Goal: Task Accomplishment & Management: Use online tool/utility

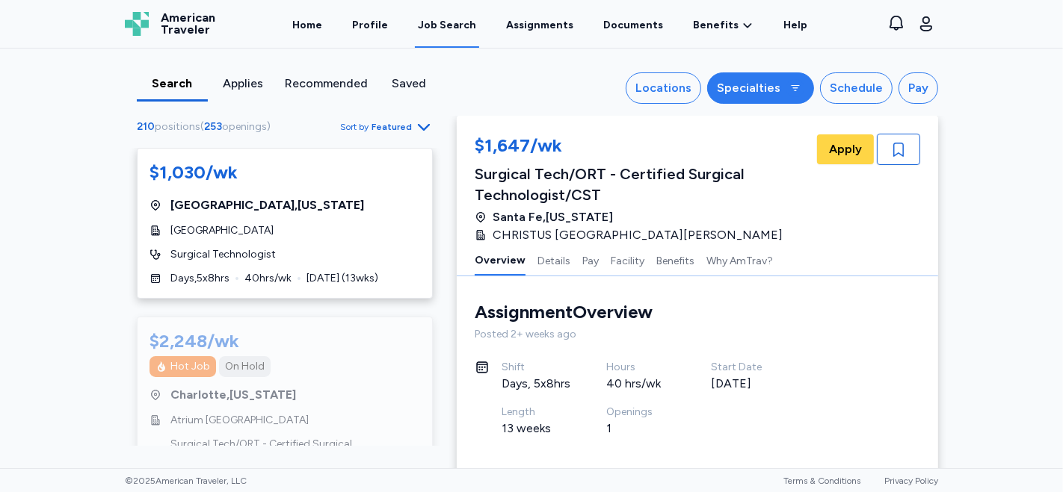
click at [776, 90] on div "Specialties" at bounding box center [749, 88] width 64 height 18
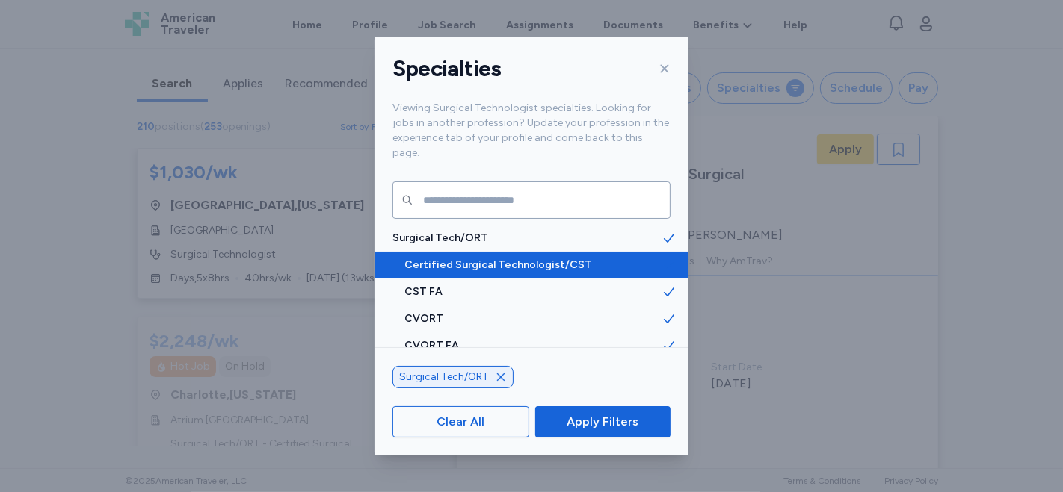
click at [519, 258] on span "Certified Surgical Technologist/CST" at bounding box center [532, 265] width 257 height 15
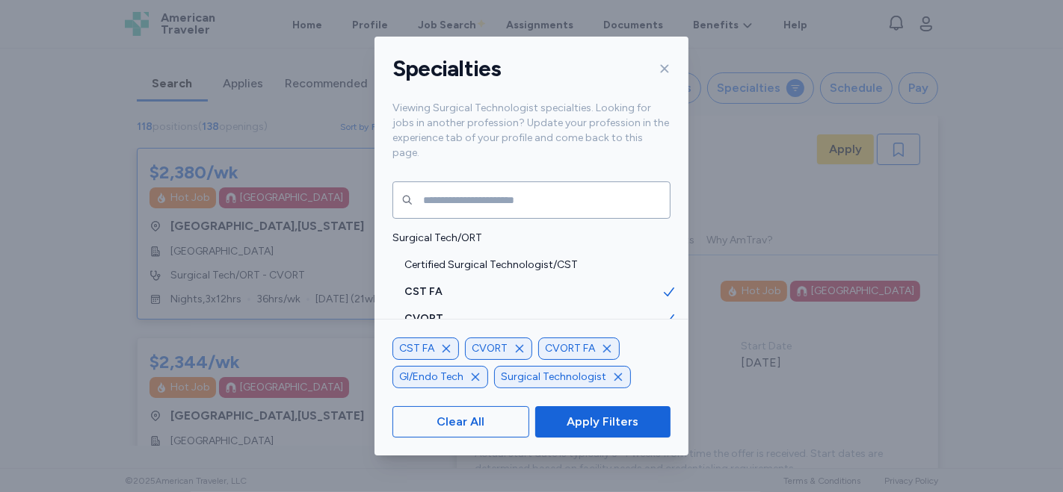
scroll to position [1, 0]
click at [491, 349] on span "CVORT" at bounding box center [490, 349] width 36 height 15
click at [522, 353] on icon "button" at bounding box center [519, 349] width 12 height 12
click at [448, 349] on icon "button" at bounding box center [446, 349] width 12 height 12
drag, startPoint x: 557, startPoint y: 351, endPoint x: 460, endPoint y: 350, distance: 96.4
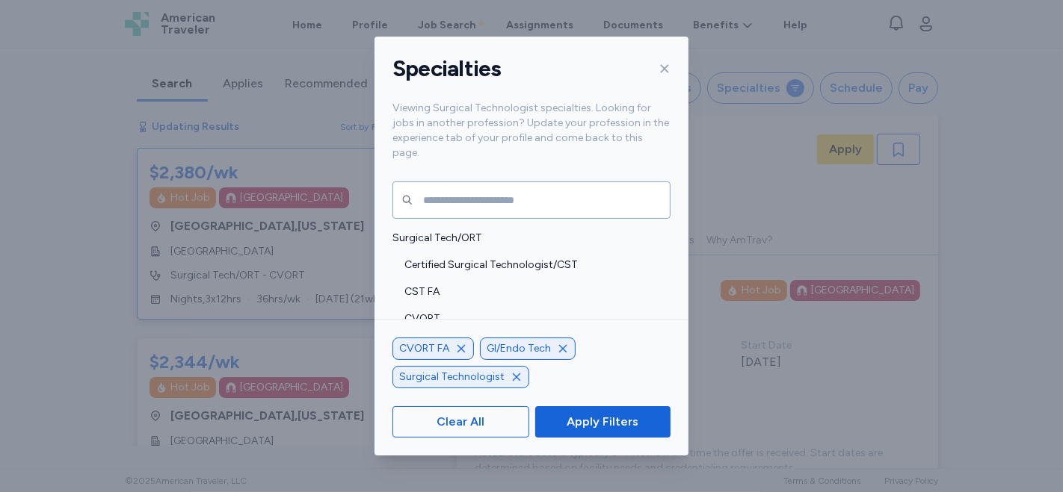
click at [557, 351] on icon "button" at bounding box center [563, 349] width 12 height 12
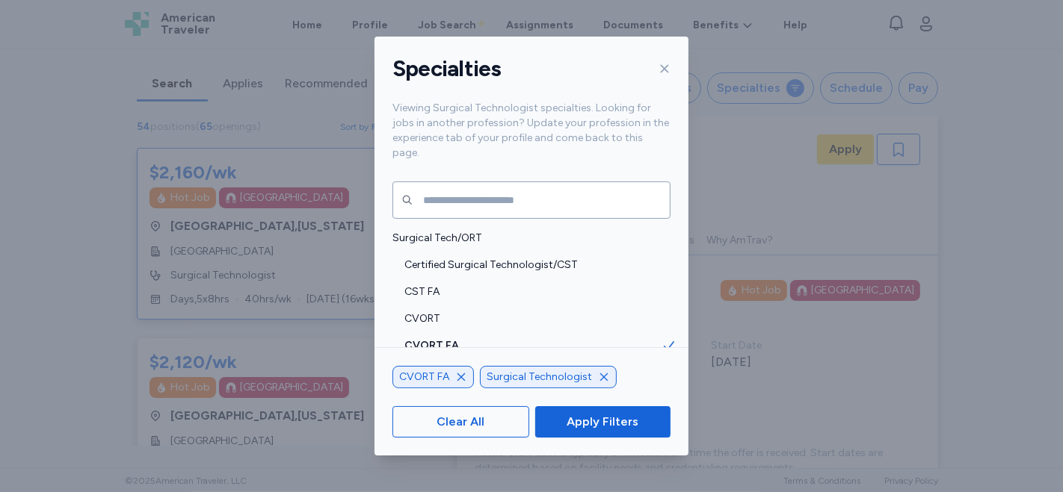
click at [466, 375] on icon "button" at bounding box center [461, 377] width 12 height 12
click at [580, 417] on span "Apply Filters" at bounding box center [602, 422] width 72 height 18
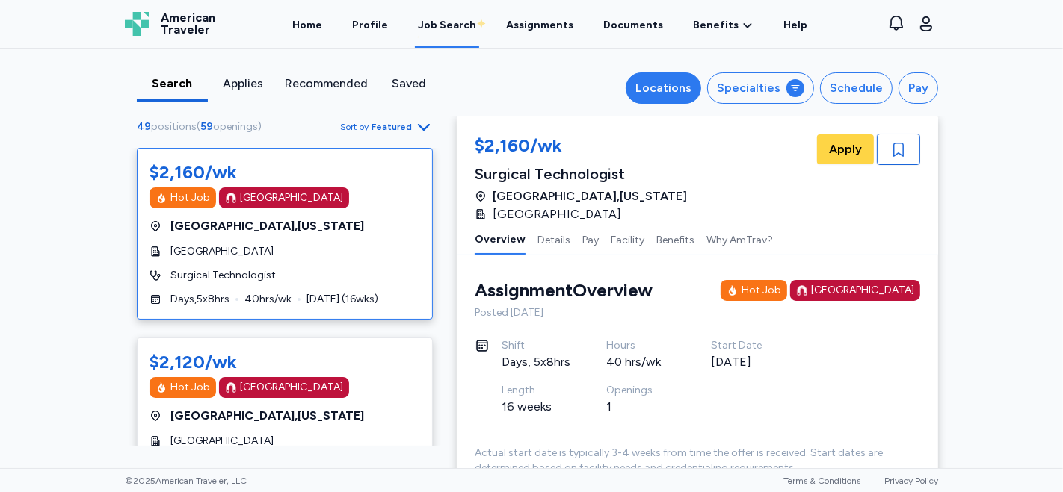
click at [682, 90] on div "Locations" at bounding box center [663, 88] width 56 height 18
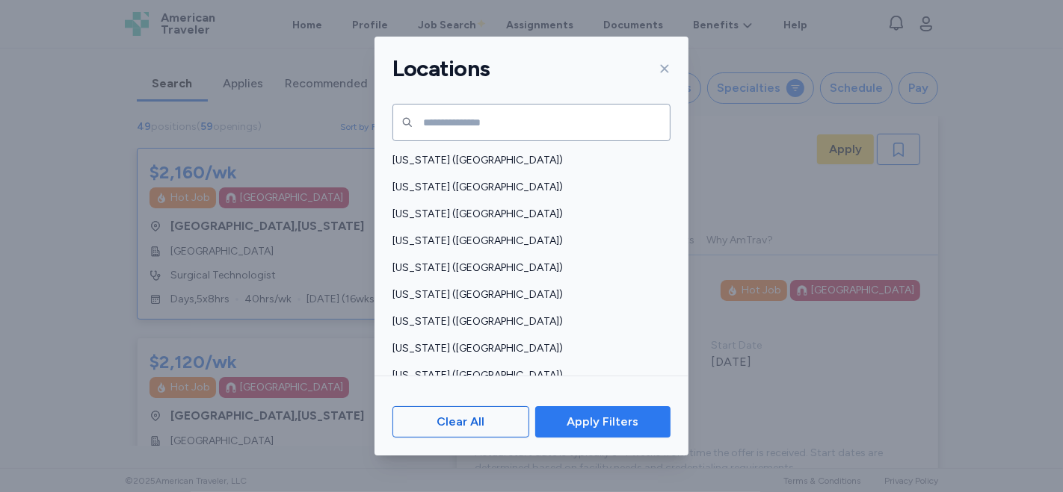
click at [608, 424] on span "Apply Filters" at bounding box center [602, 422] width 72 height 18
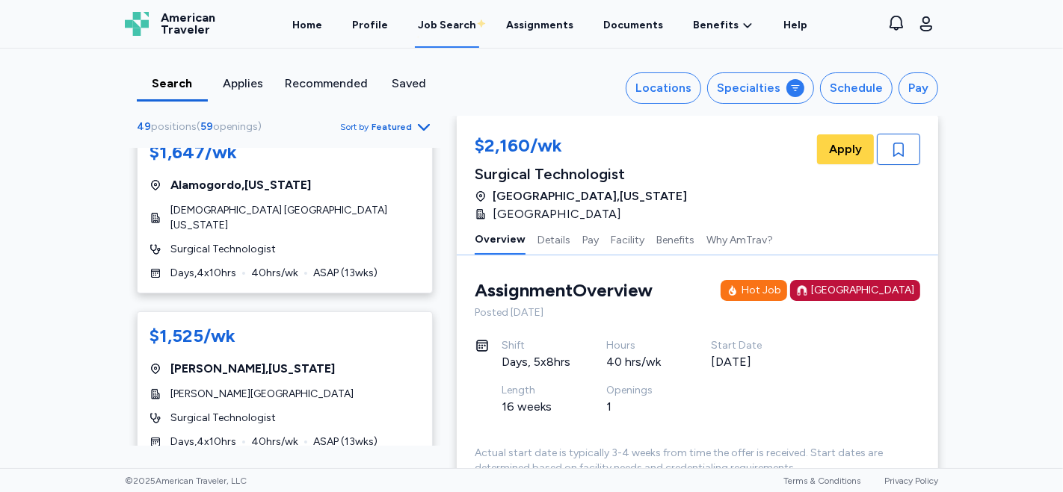
scroll to position [4841, 0]
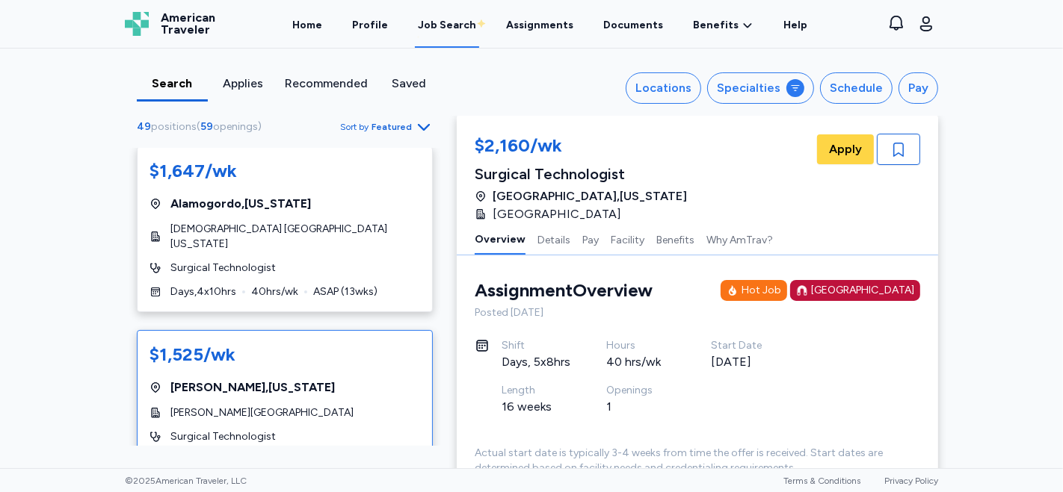
click at [365, 330] on div "$1,525/[PERSON_NAME][GEOGRAPHIC_DATA] , [US_STATE][GEOGRAPHIC_DATA][PERSON_NAME…" at bounding box center [285, 405] width 296 height 151
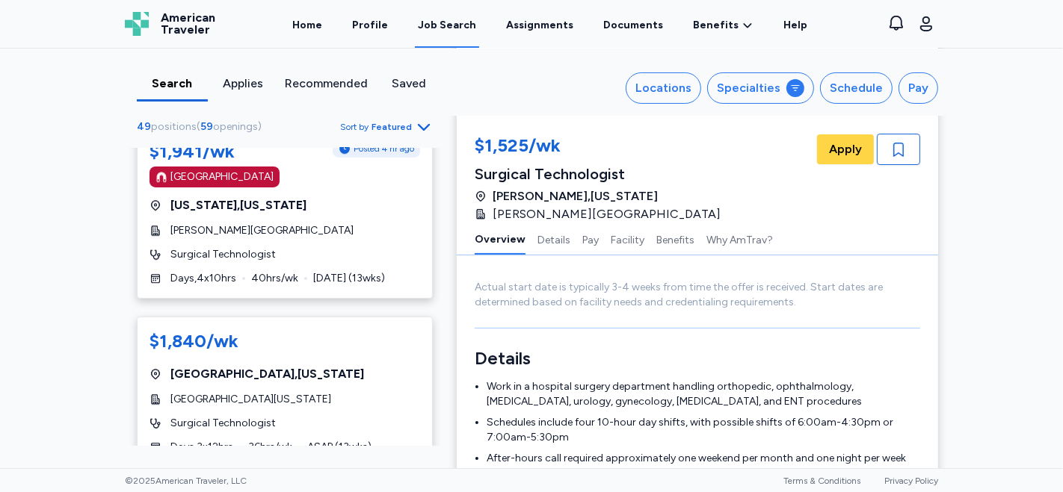
scroll to position [3922, 0]
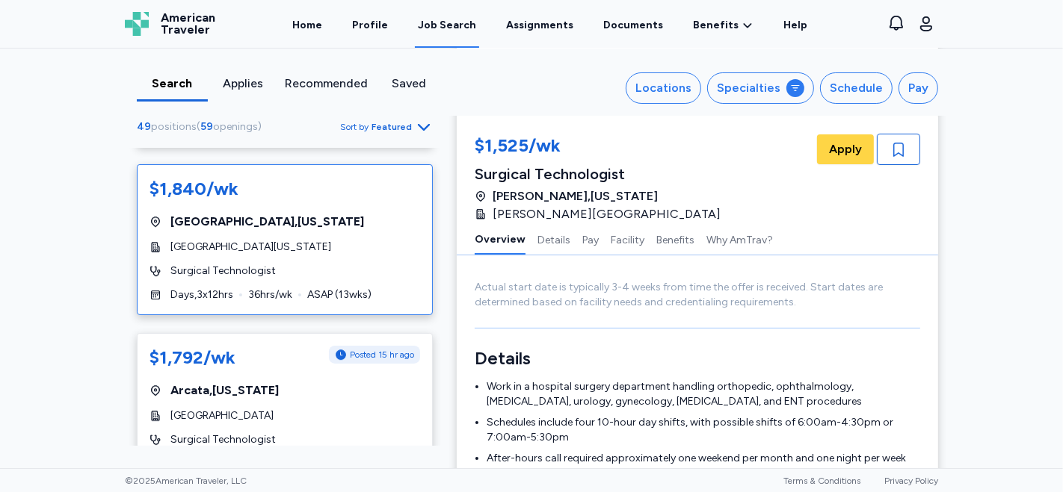
click at [364, 213] on div "[GEOGRAPHIC_DATA] , [US_STATE]" at bounding box center [284, 222] width 271 height 18
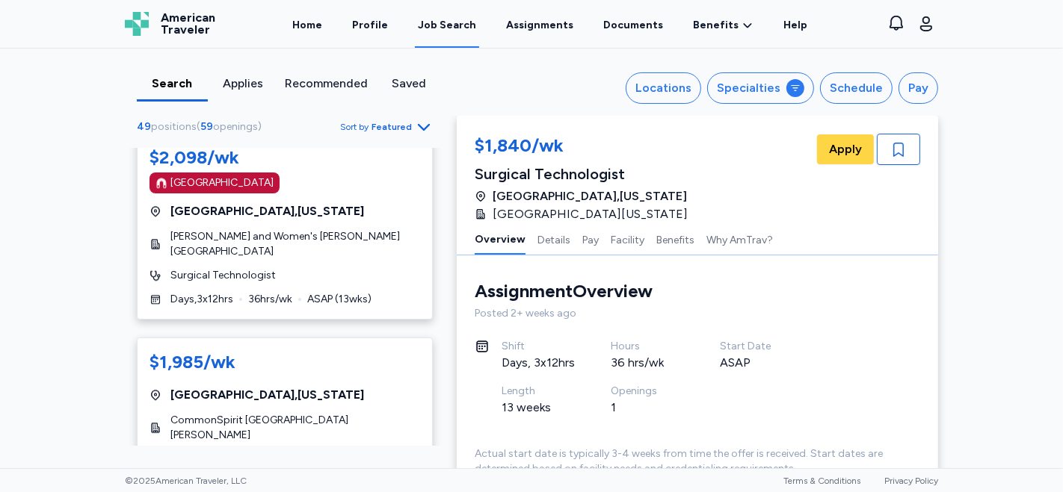
scroll to position [3329, 0]
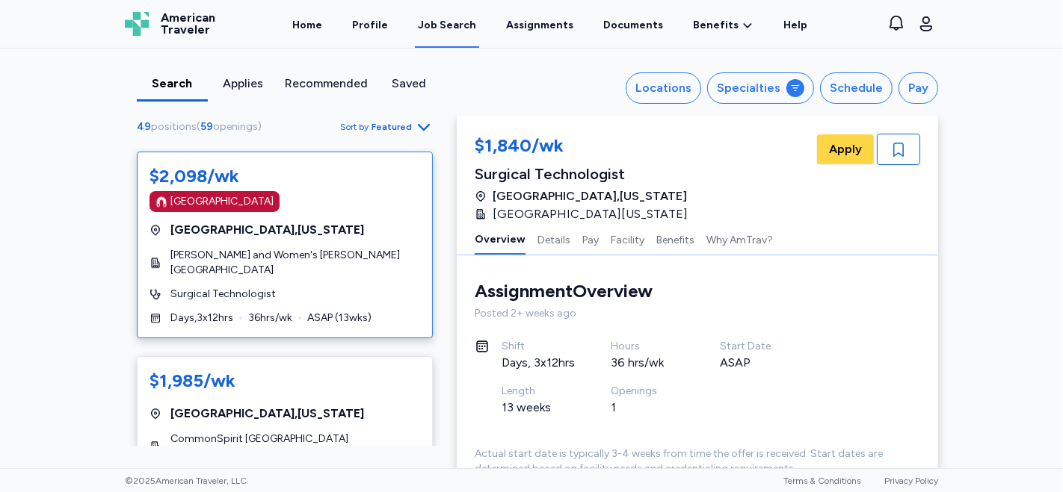
click at [350, 221] on div "$2,098/wk [GEOGRAPHIC_DATA] [GEOGRAPHIC_DATA] , [US_STATE] [PERSON_NAME] and Wo…" at bounding box center [285, 245] width 296 height 187
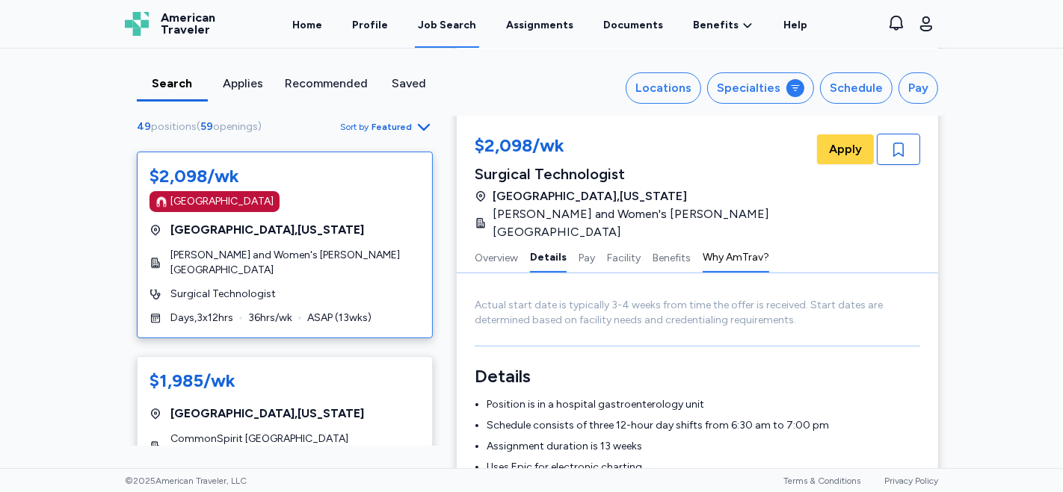
scroll to position [250, 0]
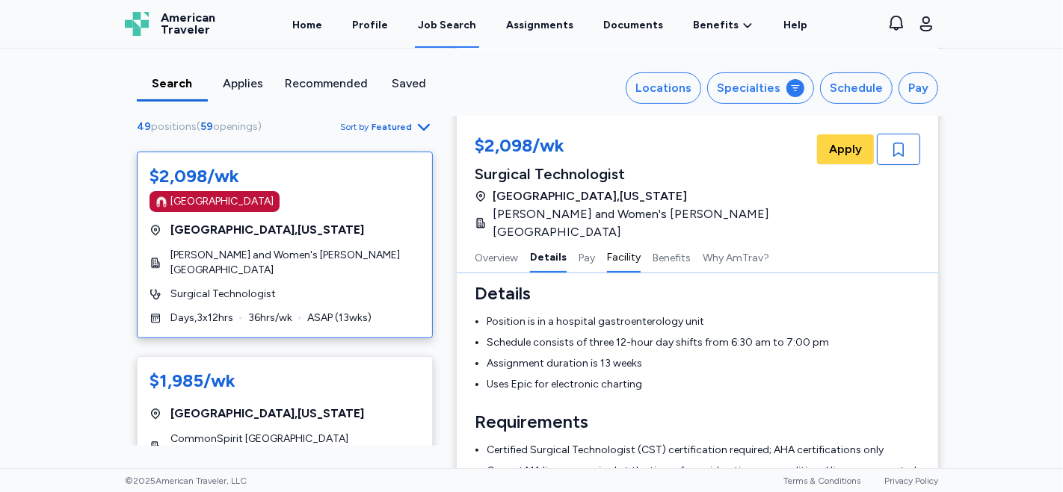
click at [613, 244] on button "Facility" at bounding box center [624, 256] width 34 height 31
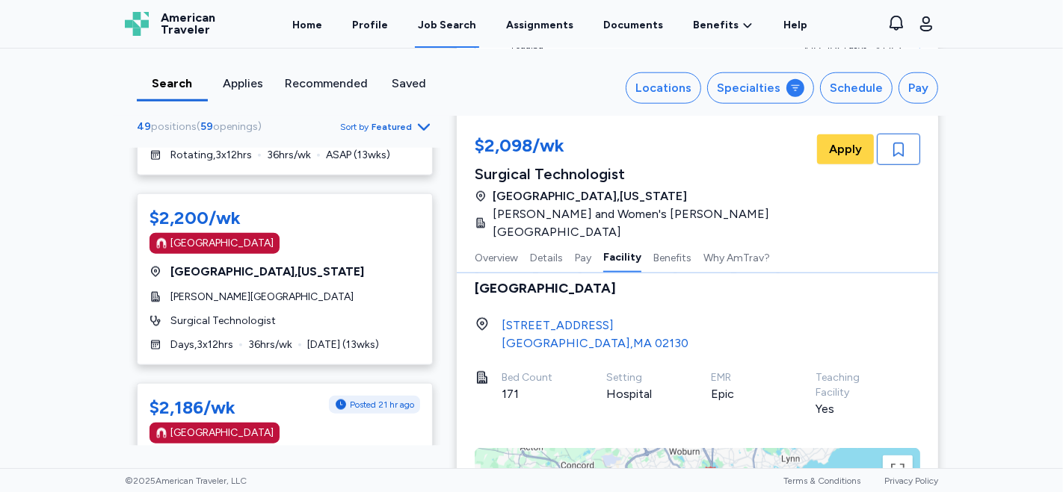
scroll to position [2003, 0]
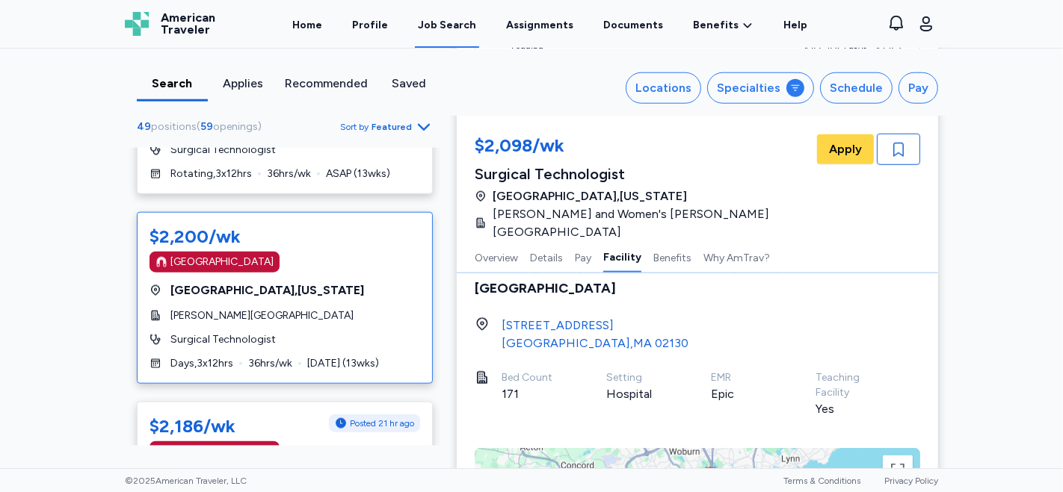
click at [325, 322] on span "[PERSON_NAME][GEOGRAPHIC_DATA]" at bounding box center [261, 316] width 183 height 15
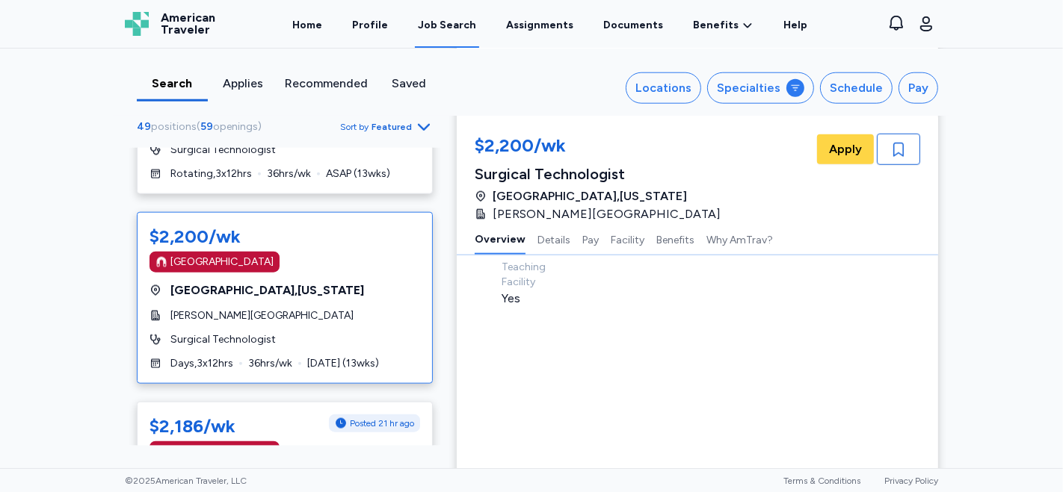
scroll to position [1, 0]
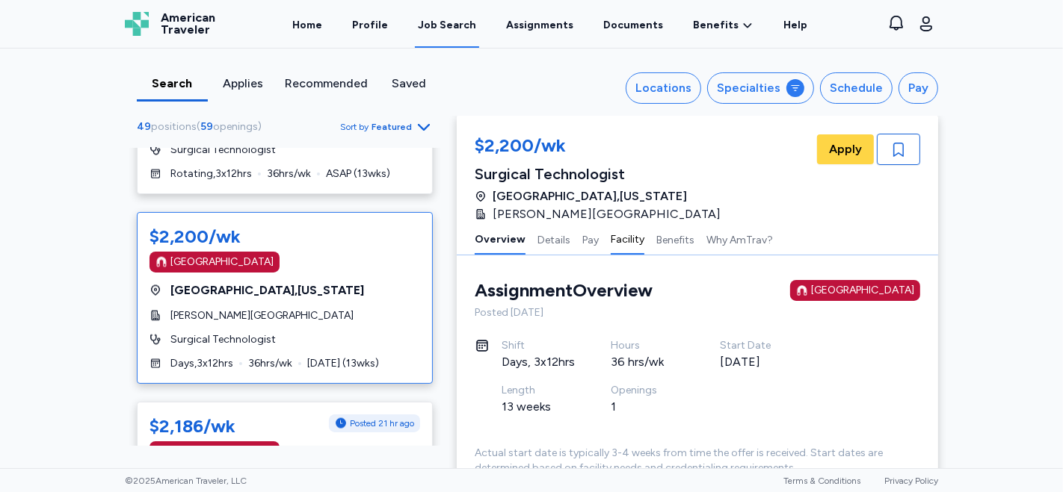
click at [611, 240] on button "Facility" at bounding box center [628, 238] width 34 height 31
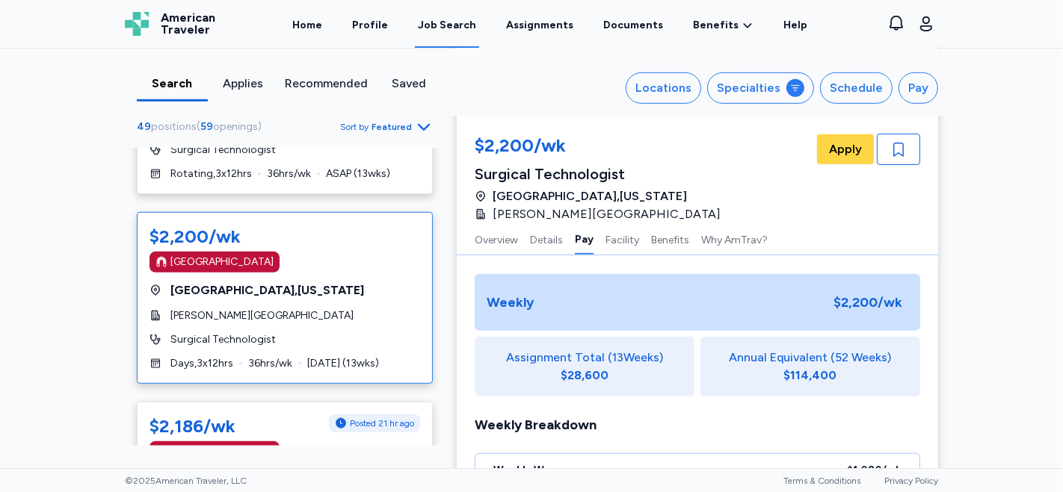
scroll to position [653, 0]
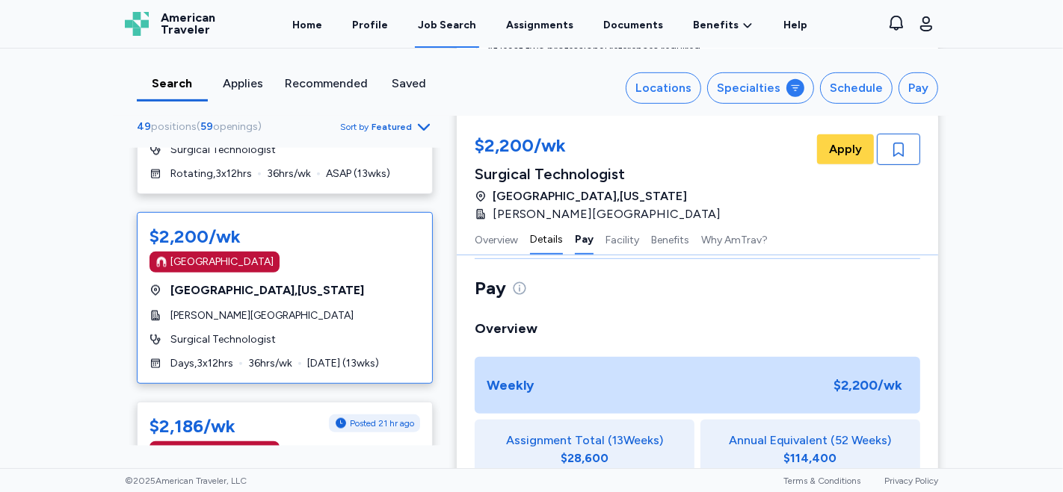
click at [532, 239] on button "Details" at bounding box center [546, 238] width 33 height 31
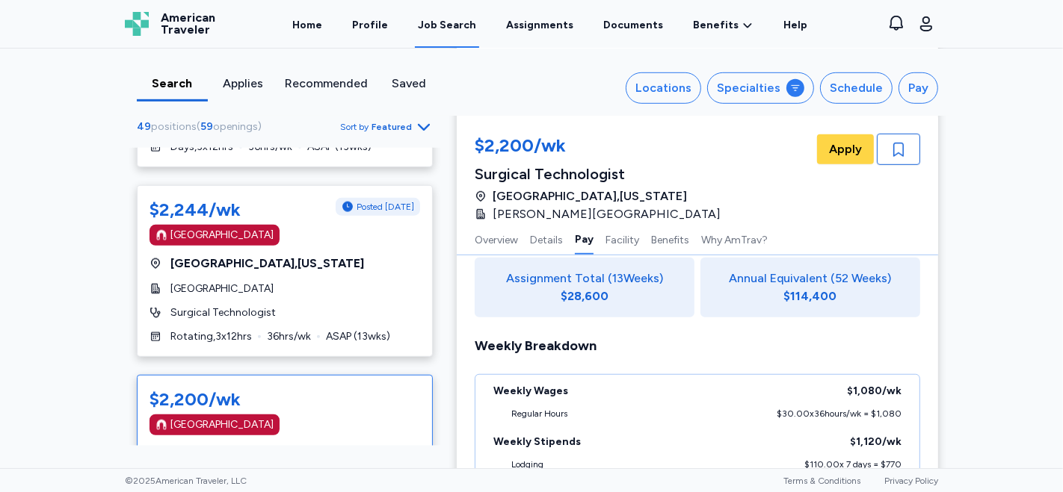
scroll to position [1954, 0]
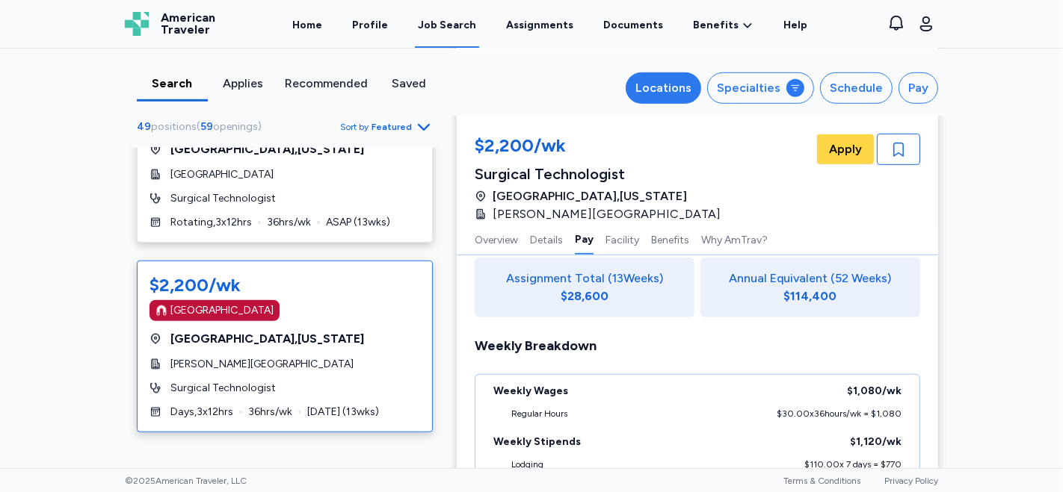
click at [674, 87] on div "Locations" at bounding box center [663, 88] width 56 height 18
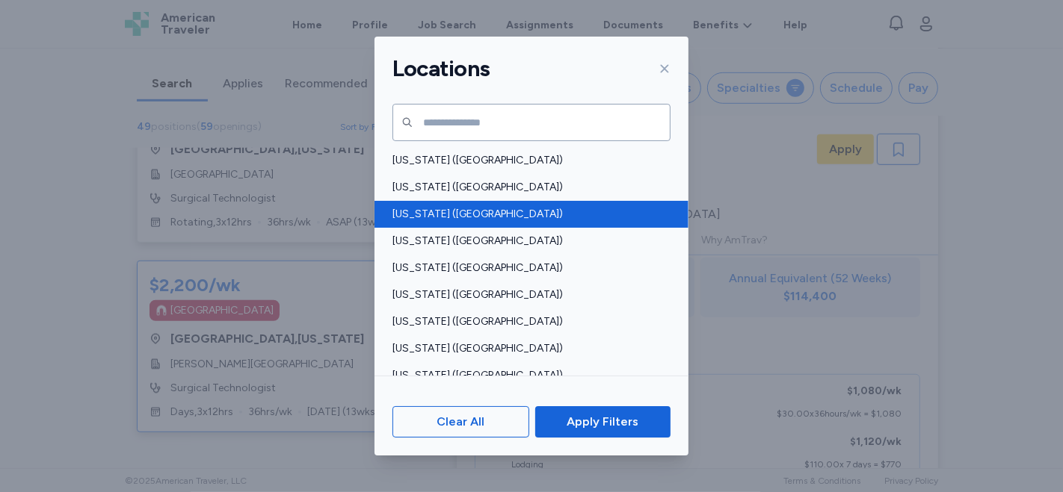
click at [419, 214] on span "[US_STATE] ([GEOGRAPHIC_DATA])" at bounding box center [526, 214] width 269 height 15
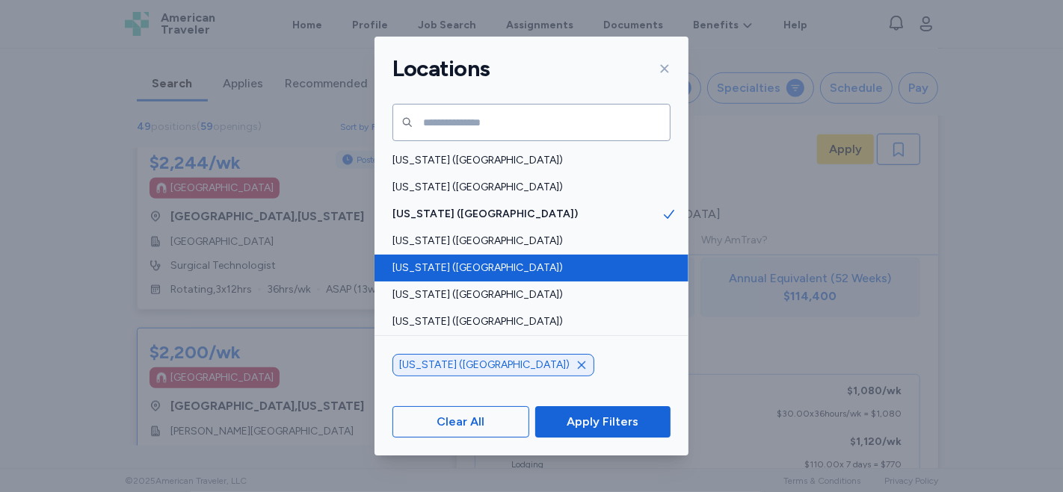
scroll to position [2021, 0]
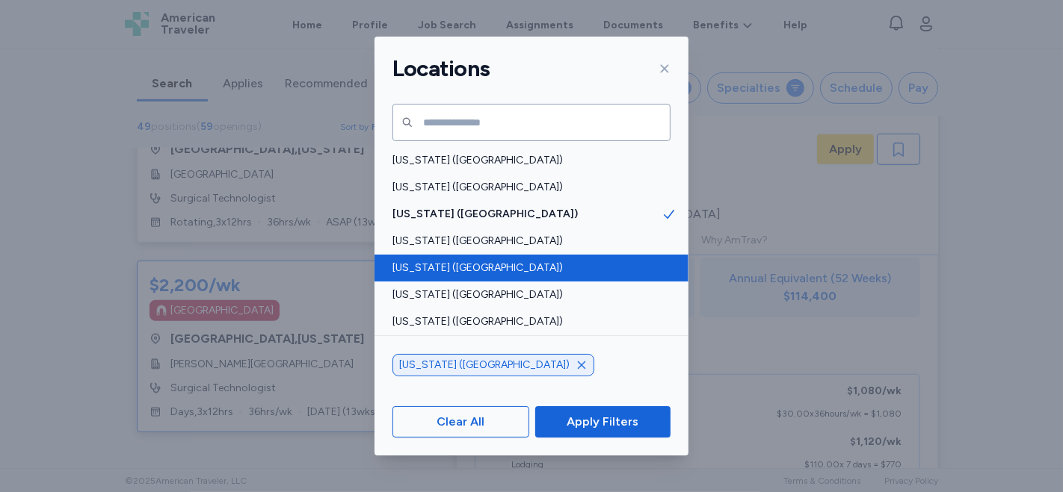
click at [481, 266] on span "[US_STATE] ([GEOGRAPHIC_DATA])" at bounding box center [526, 268] width 269 height 15
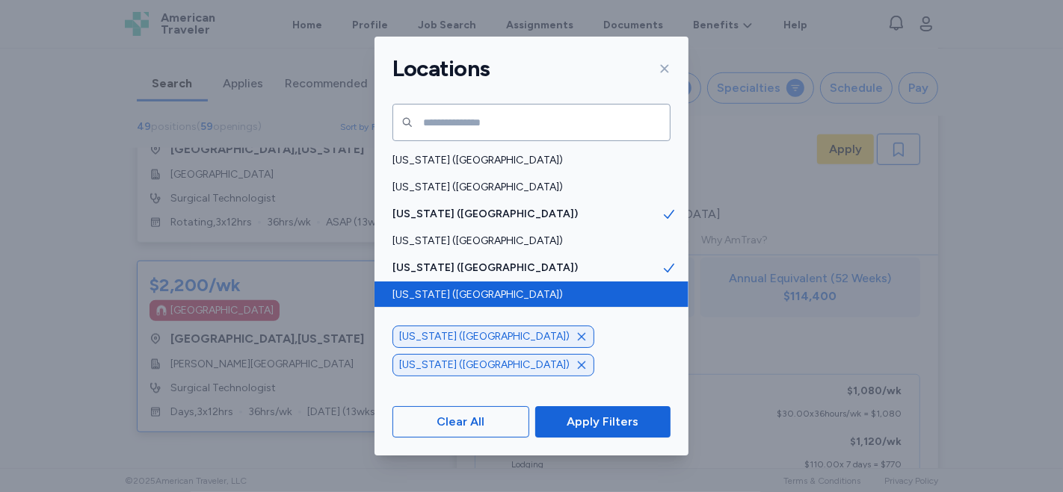
click at [466, 288] on span "[US_STATE] ([GEOGRAPHIC_DATA])" at bounding box center [526, 295] width 269 height 15
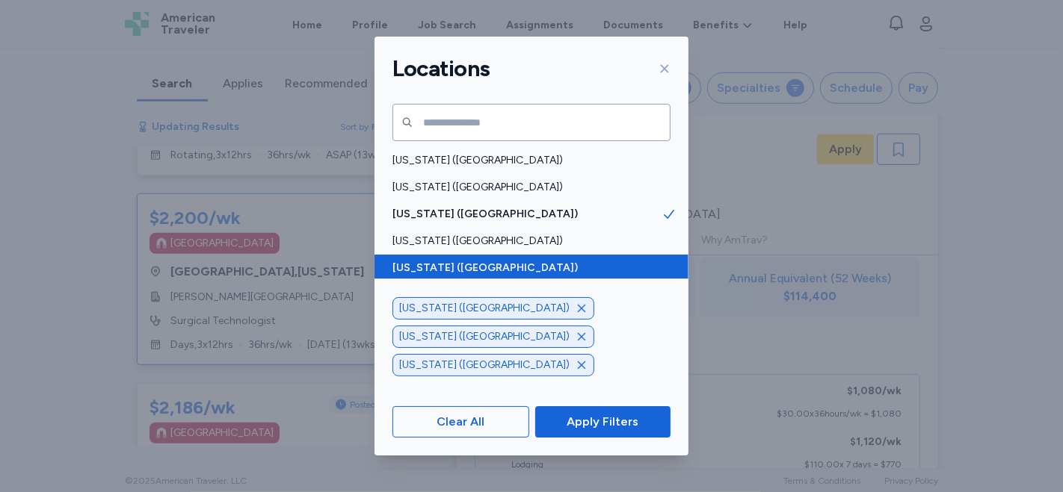
scroll to position [1954, 0]
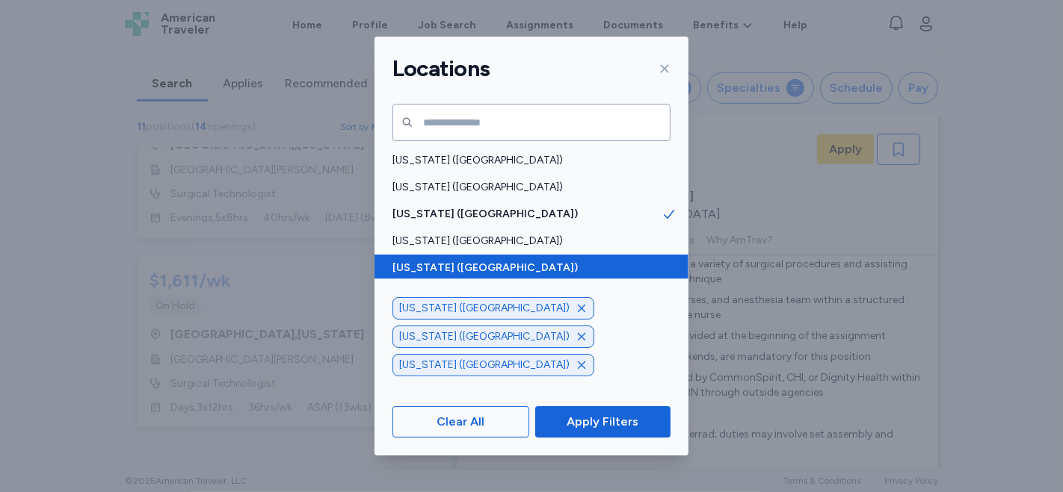
scroll to position [1713, 0]
click at [475, 271] on span "[US_STATE] ([GEOGRAPHIC_DATA])" at bounding box center [526, 268] width 269 height 15
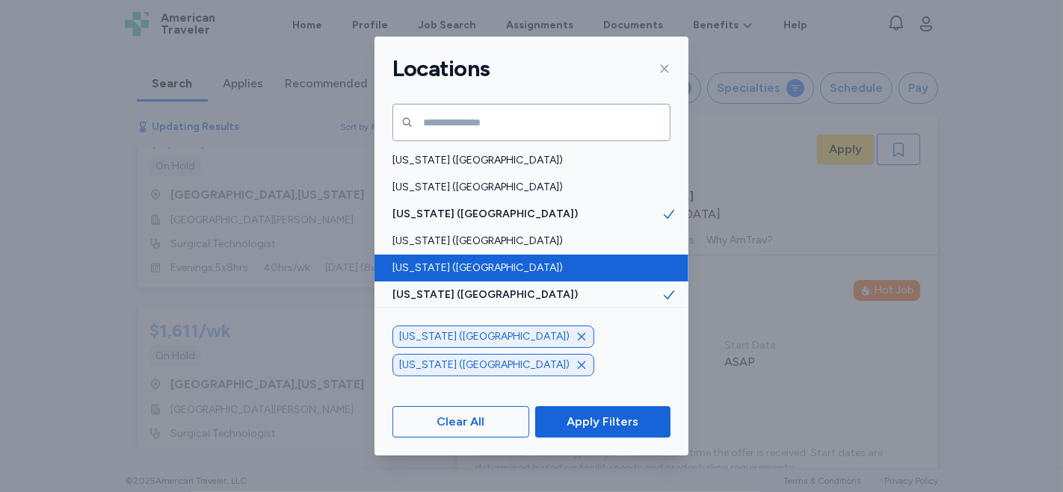
scroll to position [429, 0]
click at [416, 268] on span "[US_STATE] ([GEOGRAPHIC_DATA])" at bounding box center [526, 268] width 269 height 15
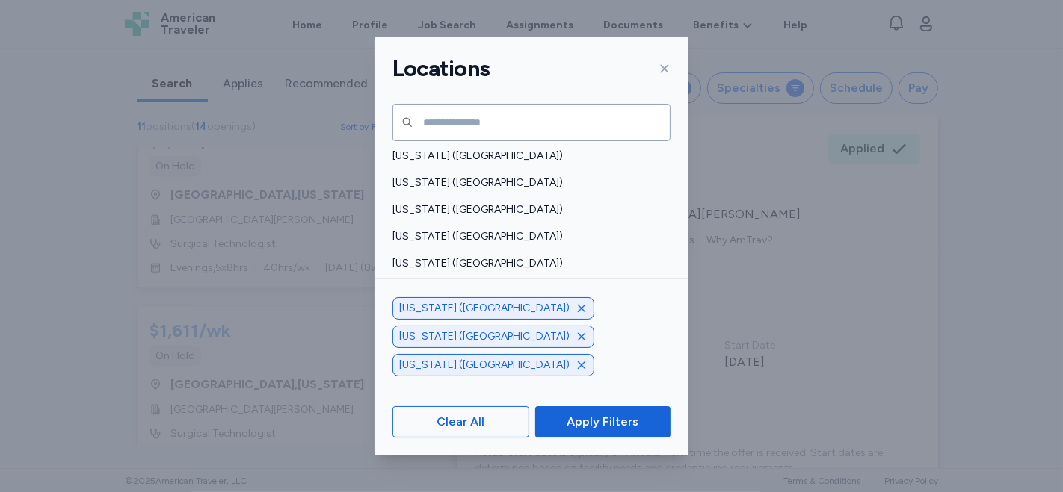
scroll to position [233, 0]
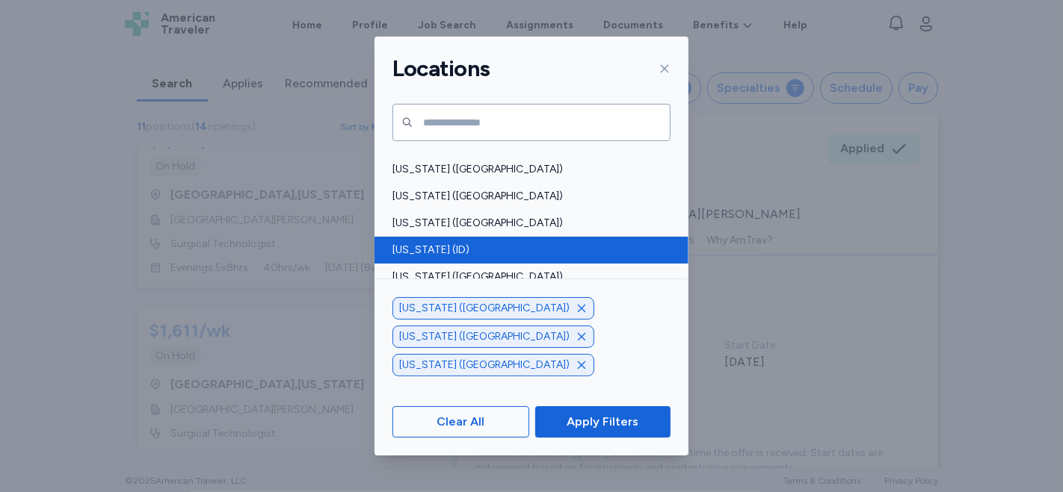
click at [452, 250] on span "[US_STATE] (ID)" at bounding box center [526, 250] width 269 height 15
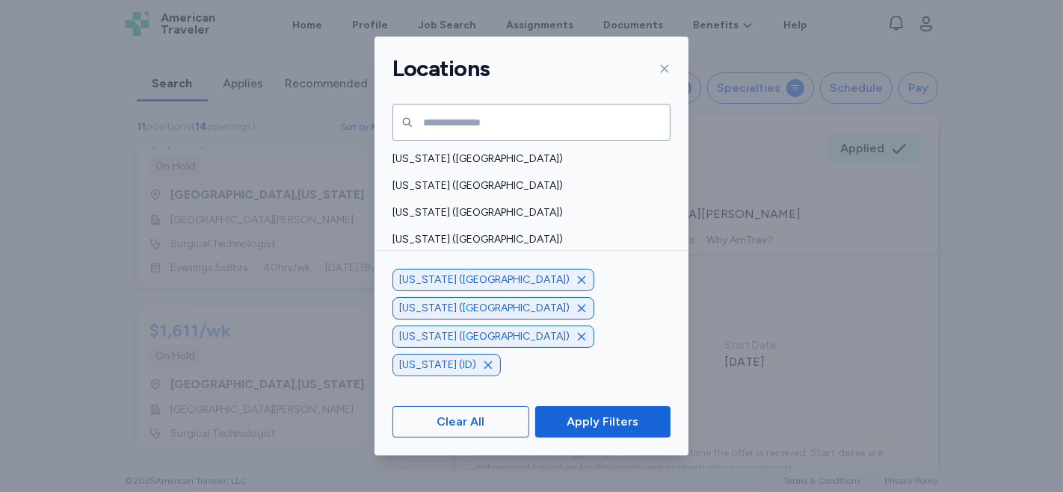
scroll to position [576, 0]
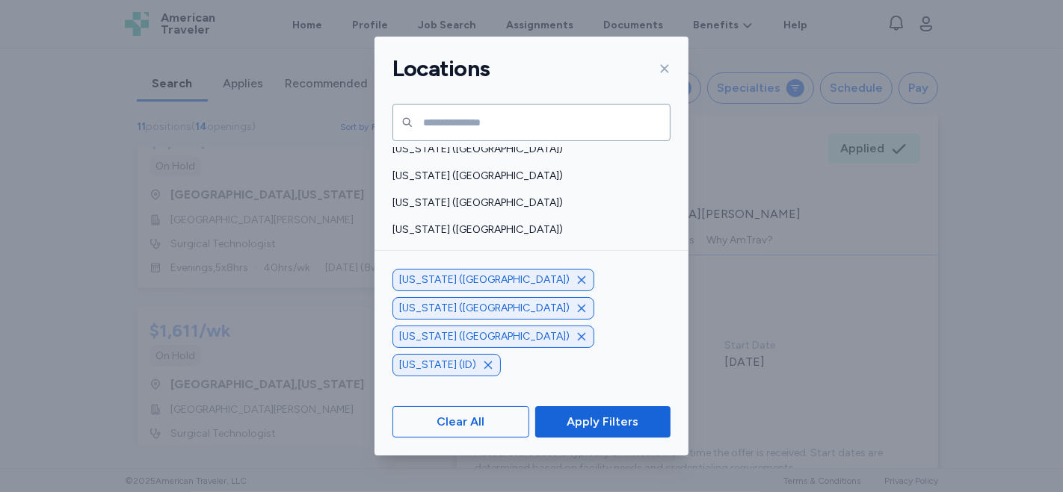
click at [409, 278] on span "[US_STATE] ([GEOGRAPHIC_DATA])" at bounding box center [526, 284] width 269 height 15
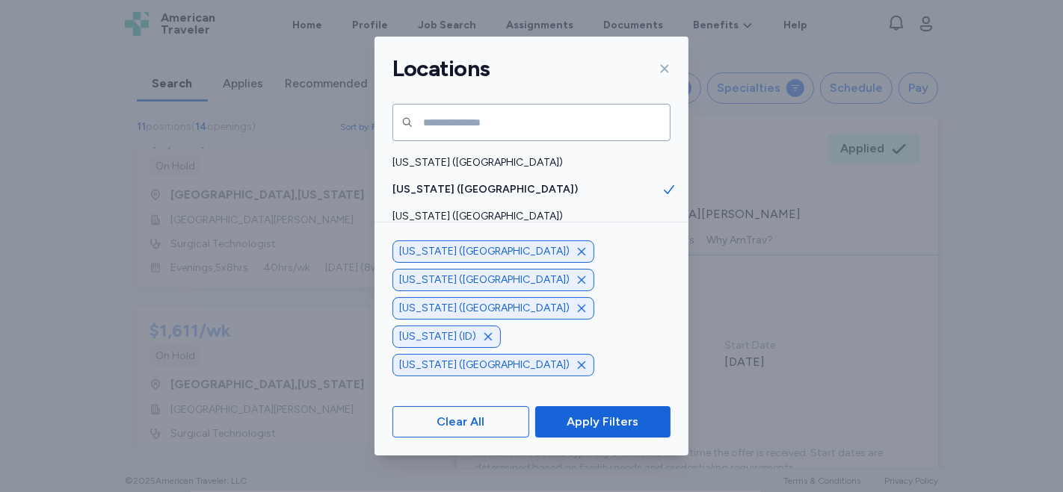
scroll to position [679, 0]
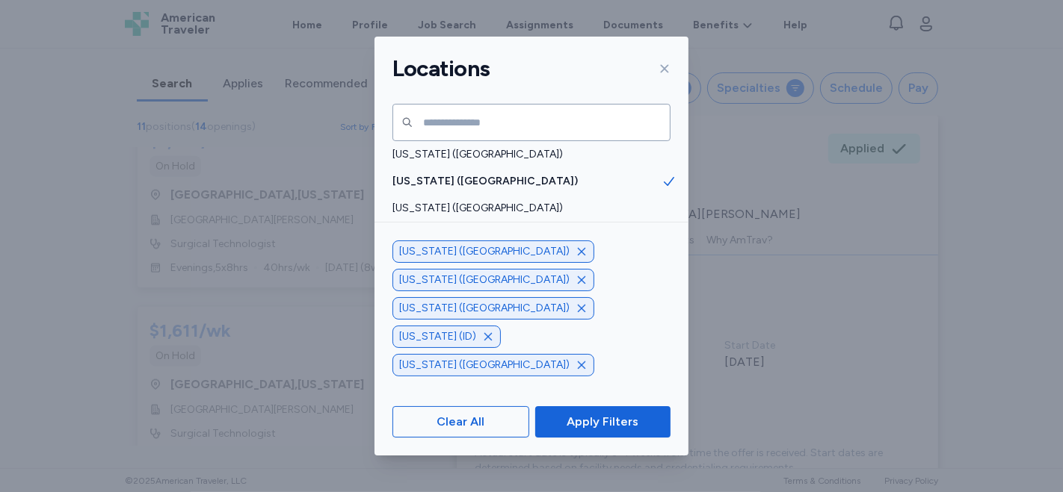
click at [435, 233] on span "[US_STATE] ([GEOGRAPHIC_DATA])" at bounding box center [526, 235] width 269 height 15
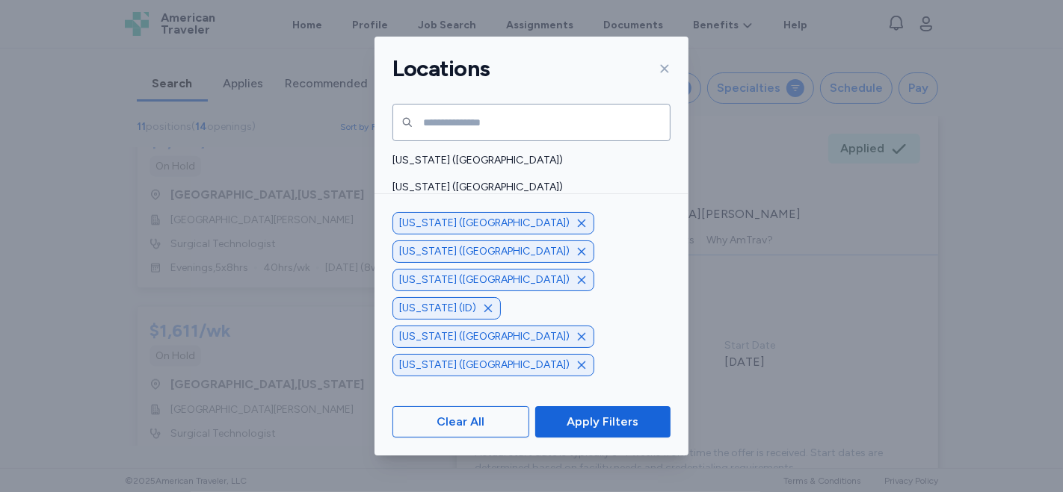
scroll to position [824, 0]
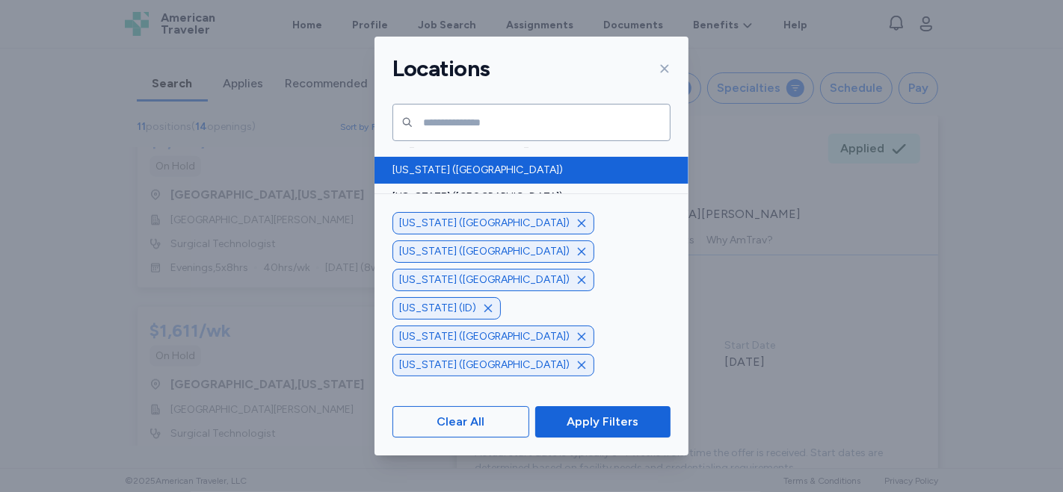
click at [461, 167] on span "[US_STATE] ([GEOGRAPHIC_DATA])" at bounding box center [526, 170] width 269 height 15
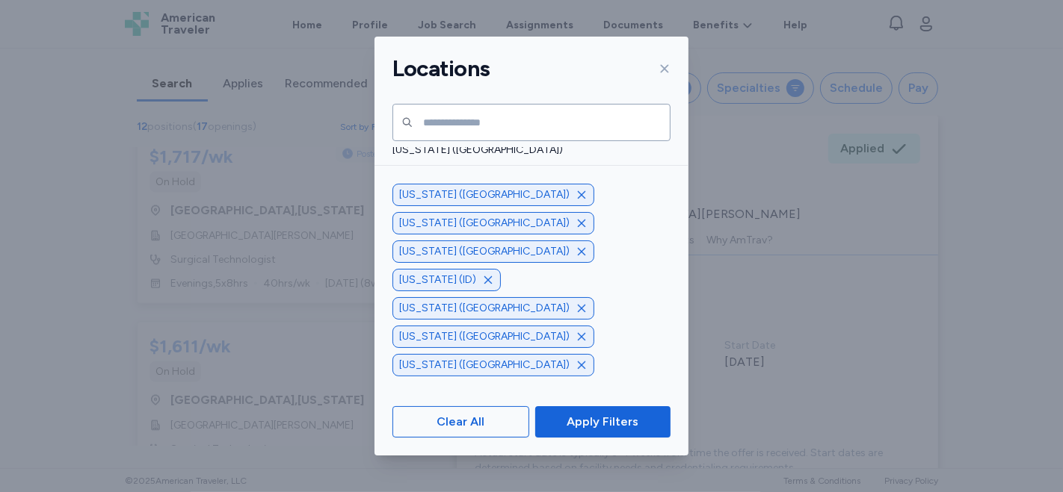
scroll to position [909, 0]
click at [432, 244] on span "[US_STATE] ([GEOGRAPHIC_DATA])" at bounding box center [526, 246] width 269 height 15
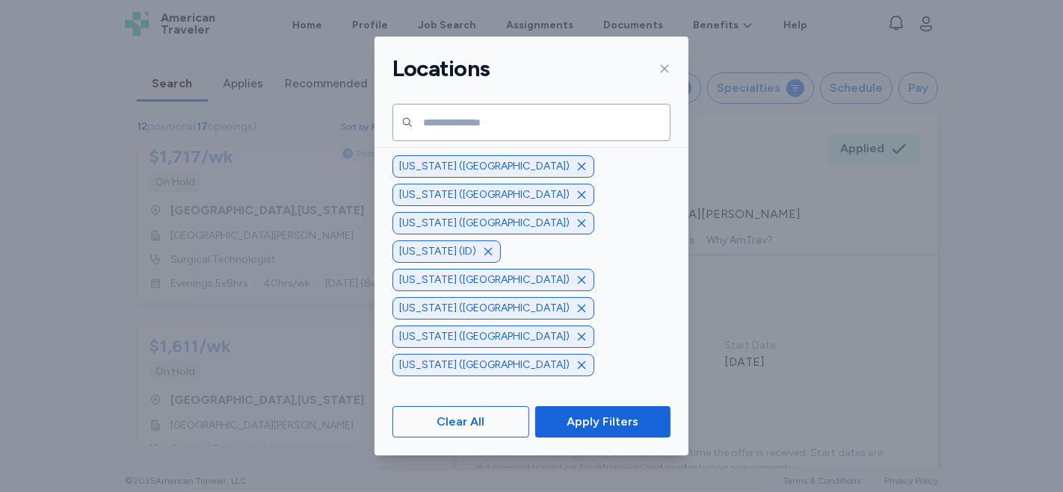
scroll to position [1130, 0]
click at [424, 191] on span "[US_STATE] ([GEOGRAPHIC_DATA])" at bounding box center [526, 187] width 269 height 15
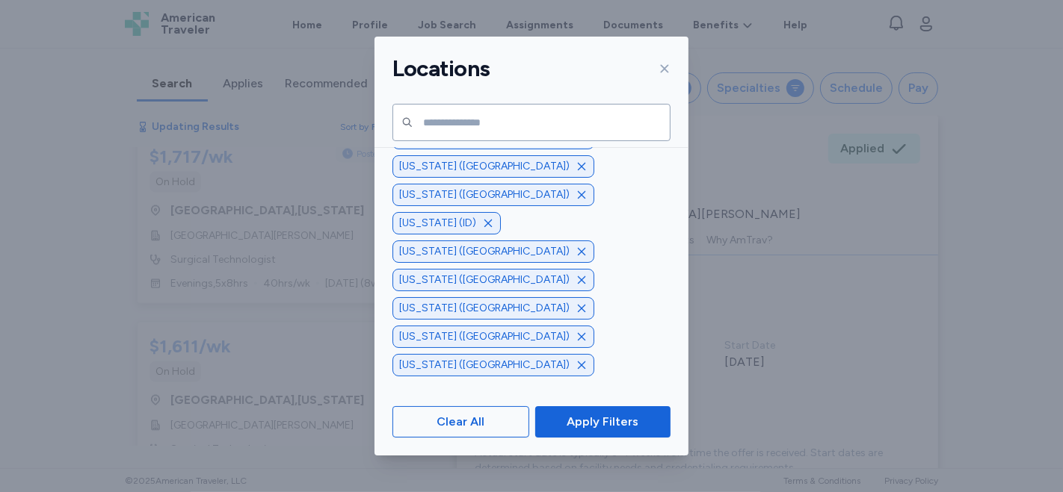
click at [424, 214] on span "[US_STATE] ([GEOGRAPHIC_DATA])" at bounding box center [526, 214] width 269 height 15
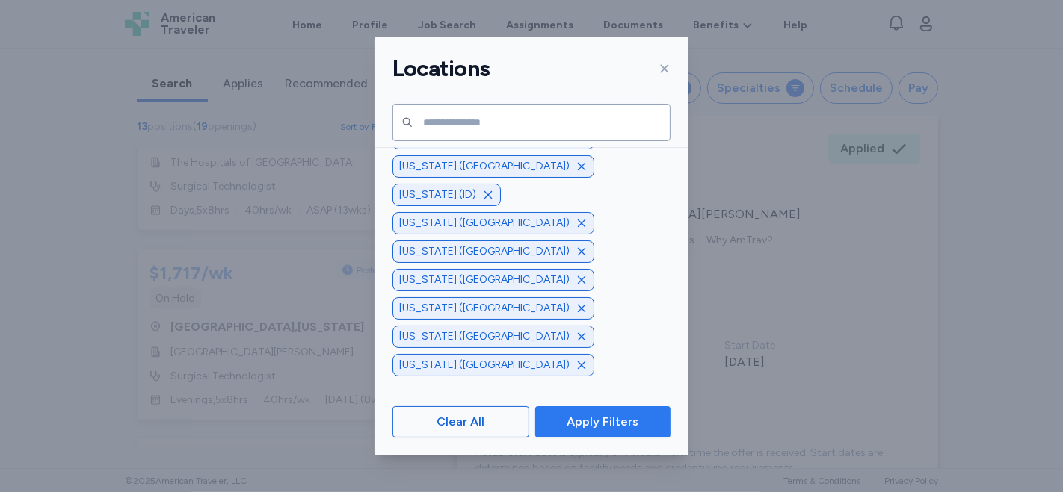
click at [606, 430] on span "Apply Filters" at bounding box center [602, 422] width 72 height 18
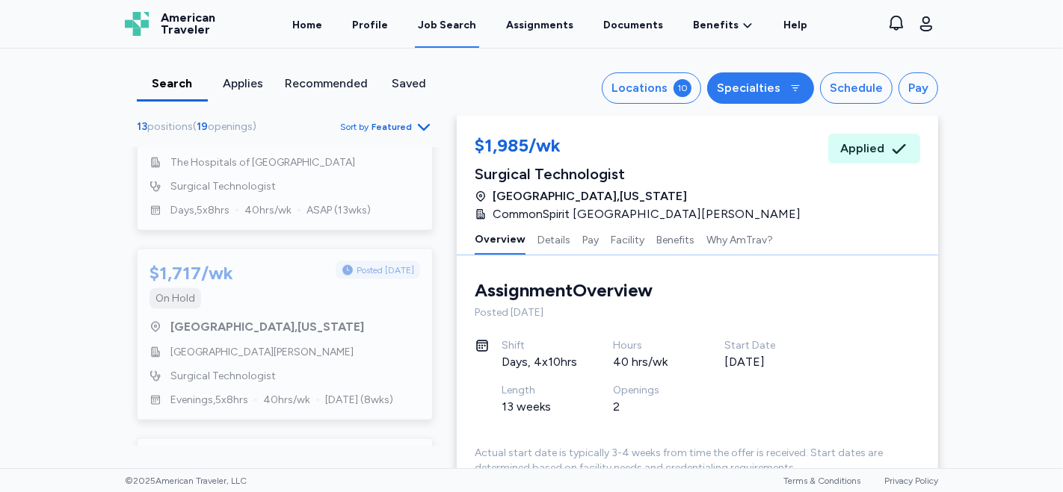
click at [768, 86] on div "Specialties" at bounding box center [749, 88] width 64 height 18
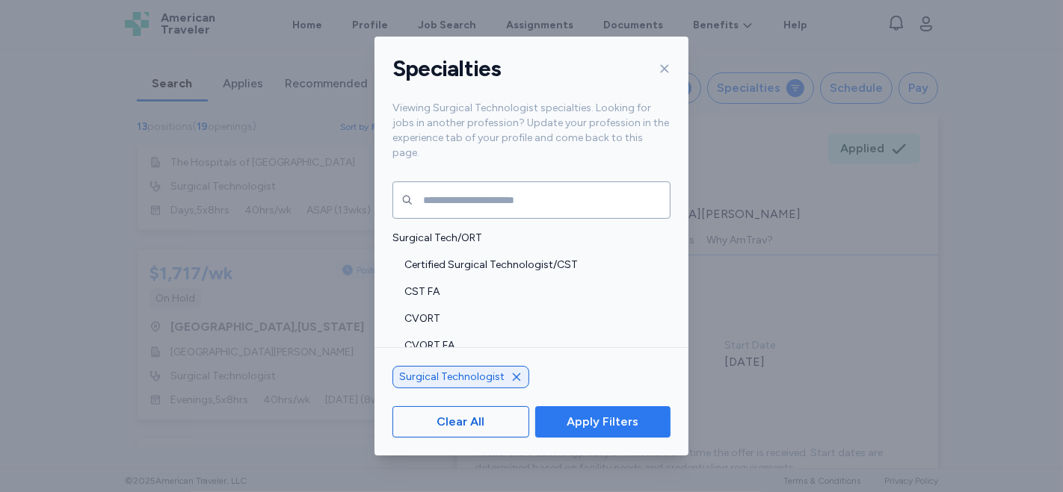
click at [605, 422] on span "Apply Filters" at bounding box center [602, 422] width 72 height 18
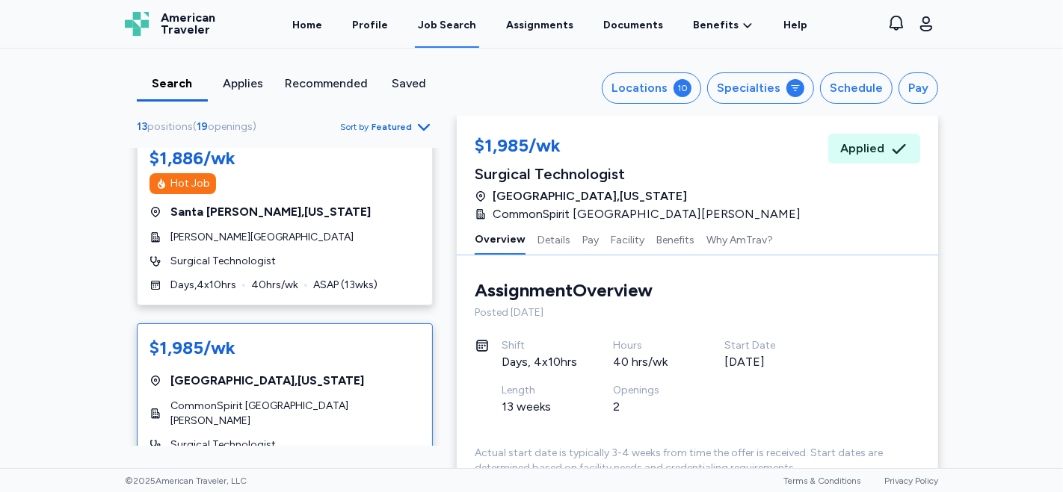
scroll to position [0, 0]
